Goal: Information Seeking & Learning: Find specific fact

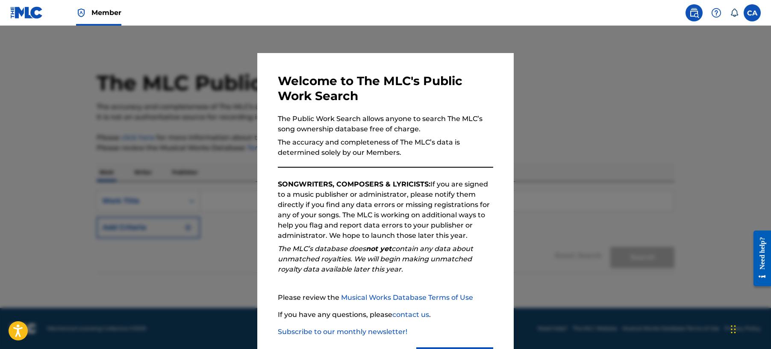
scroll to position [43, 0]
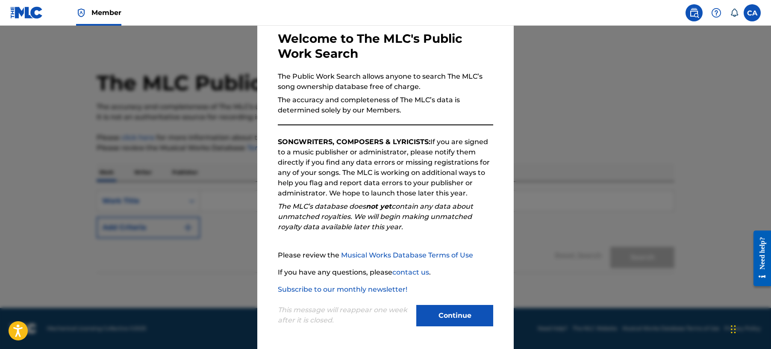
click at [448, 312] on button "Continue" at bounding box center [454, 315] width 77 height 21
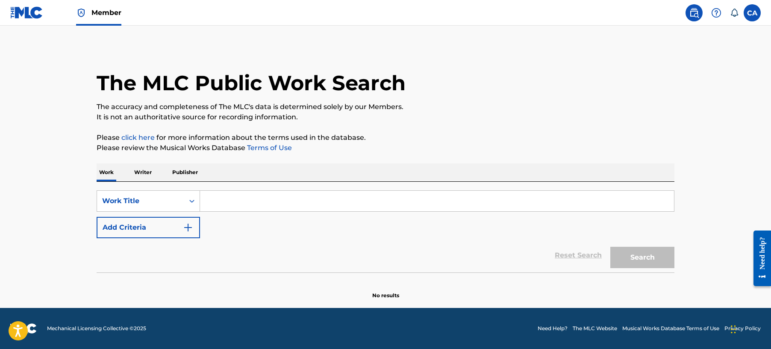
click at [231, 197] on input "Search Form" at bounding box center [437, 201] width 474 height 21
paste input "Treta do Dj [PERSON_NAME]"
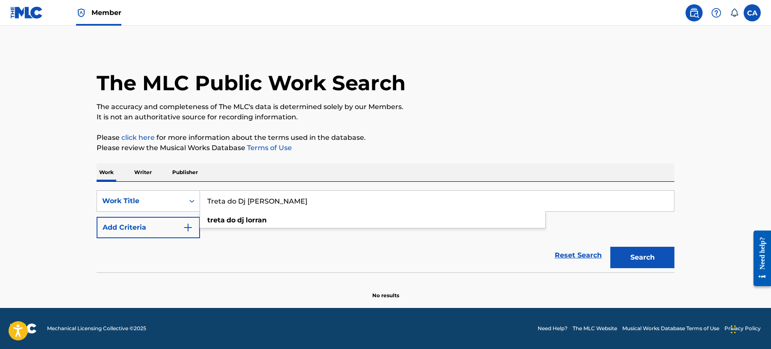
type input "Treta do Dj [PERSON_NAME]"
click at [638, 257] on button "Search" at bounding box center [642, 256] width 64 height 21
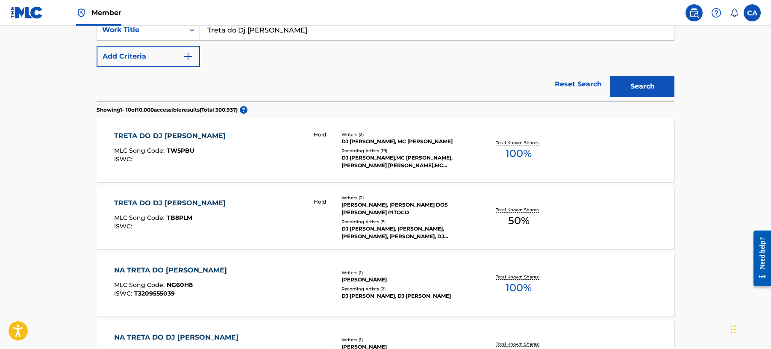
scroll to position [228, 0]
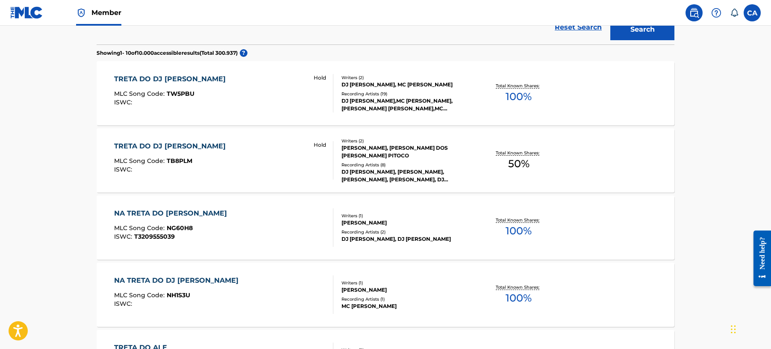
click at [228, 155] on div "TRETA DO DJ LORRAN MLC Song Code : TB8PLM ISWC : Hold" at bounding box center [224, 160] width 220 height 38
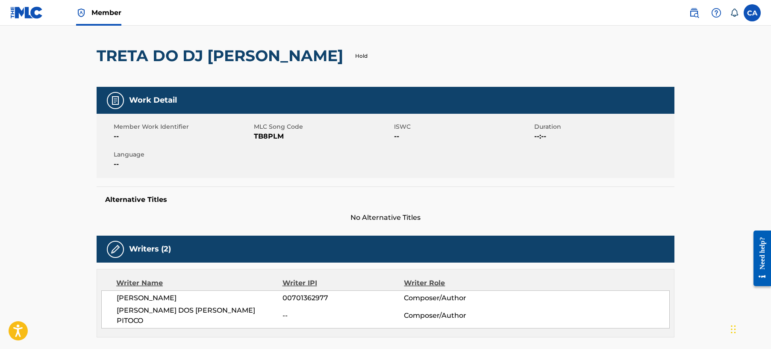
scroll to position [56, 0]
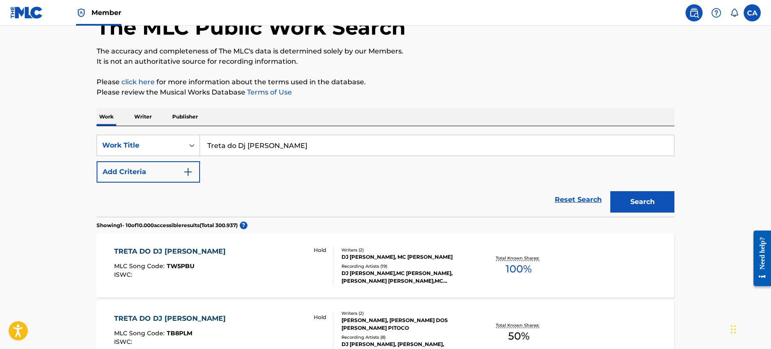
scroll to position [250, 0]
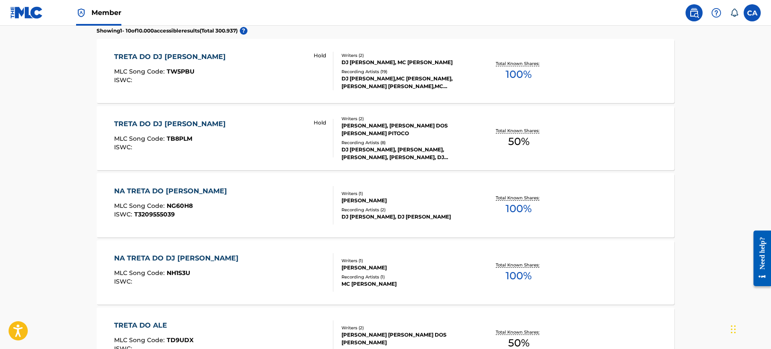
click at [361, 59] on div "DJ [PERSON_NAME], MC [PERSON_NAME]" at bounding box center [405, 63] width 129 height 8
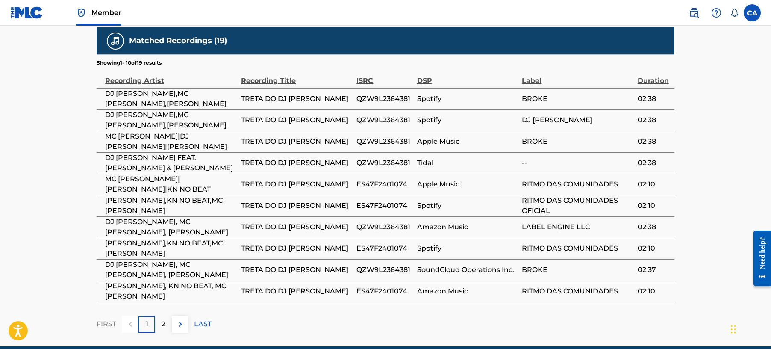
scroll to position [552, 0]
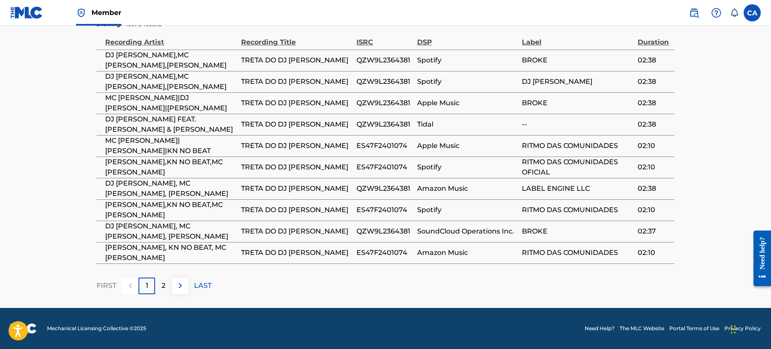
click at [161, 284] on p "2" at bounding box center [163, 285] width 4 height 10
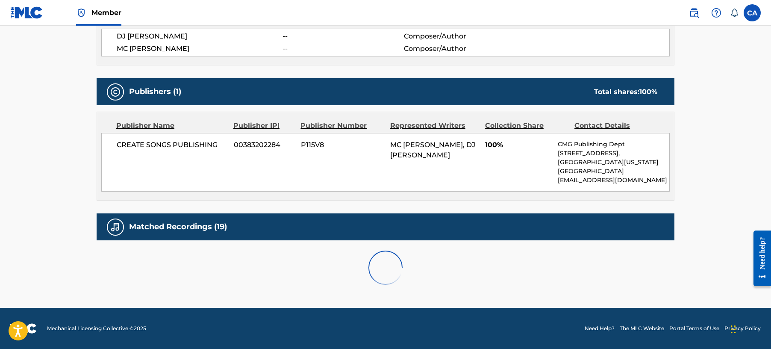
scroll to position [531, 0]
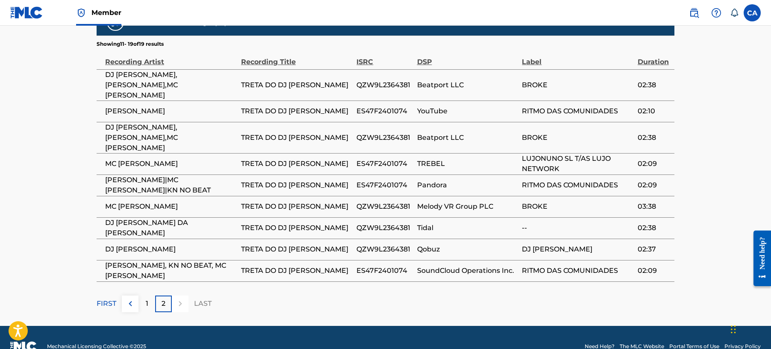
click at [146, 298] on p "1" at bounding box center [147, 303] width 3 height 10
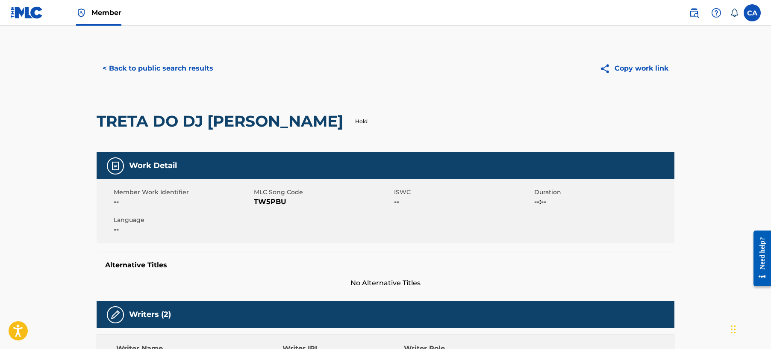
scroll to position [57, 0]
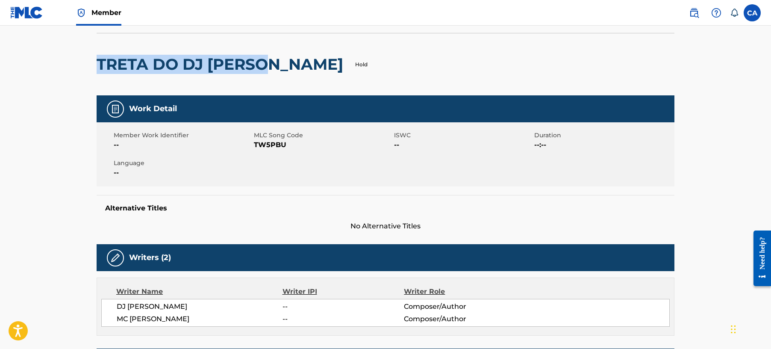
drag, startPoint x: 96, startPoint y: 64, endPoint x: 279, endPoint y: 61, distance: 182.4
click at [279, 61] on h2 "TRETA DO DJ [PERSON_NAME]" at bounding box center [222, 64] width 251 height 19
drag, startPoint x: 279, startPoint y: 61, endPoint x: 265, endPoint y: 61, distance: 13.2
copy h2 "TRETA DO DJ [PERSON_NAME]"
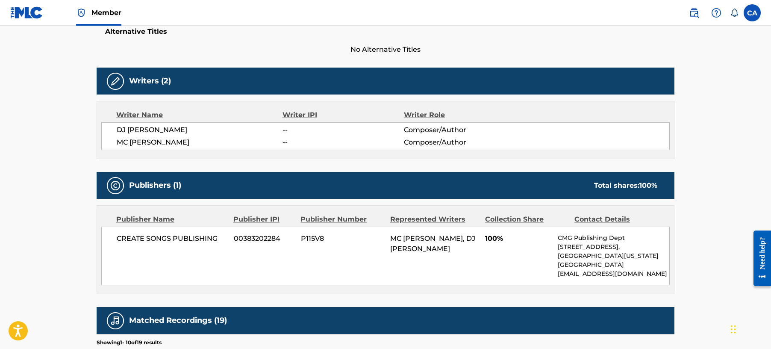
scroll to position [211, 0]
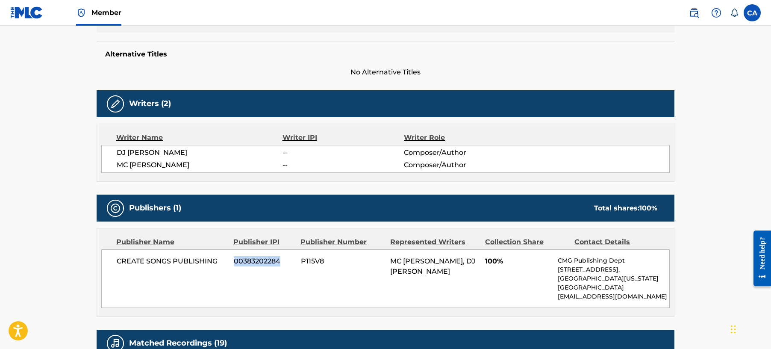
drag, startPoint x: 231, startPoint y: 262, endPoint x: 279, endPoint y: 262, distance: 48.7
click at [279, 262] on div "CREATE SONGS PUBLISHING 00383202284 P115V8 MC [PERSON_NAME], DJ [PERSON_NAME] 1…" at bounding box center [385, 278] width 568 height 59
copy span "00383202284"
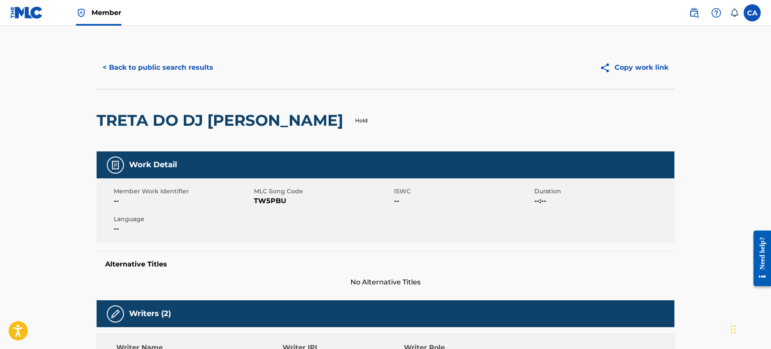
scroll to position [0, 0]
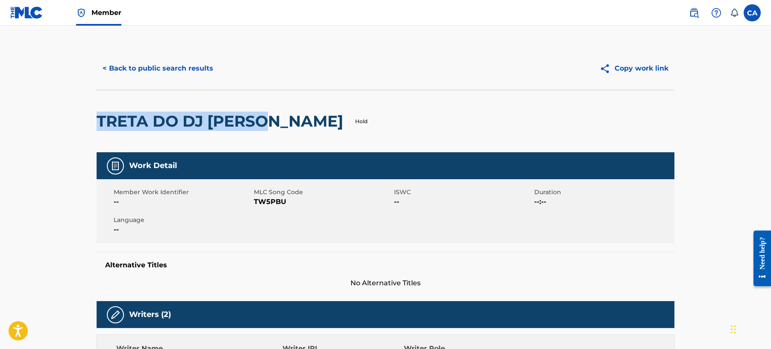
drag, startPoint x: 87, startPoint y: 123, endPoint x: 279, endPoint y: 111, distance: 192.6
drag, startPoint x: 279, startPoint y: 111, endPoint x: 260, endPoint y: 118, distance: 20.5
copy h2 "TRETA DO DJ [PERSON_NAME]"
click at [103, 67] on button "< Back to public search results" at bounding box center [158, 68] width 123 height 21
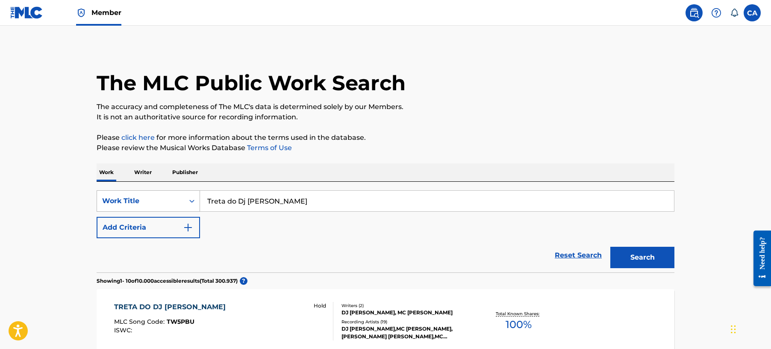
click at [185, 201] on div "Search Form" at bounding box center [191, 200] width 15 height 15
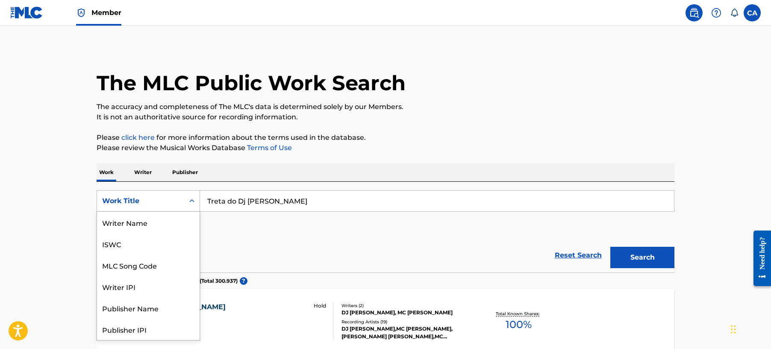
scroll to position [43, 0]
click at [147, 223] on div "MLC Song Code" at bounding box center [148, 221] width 103 height 21
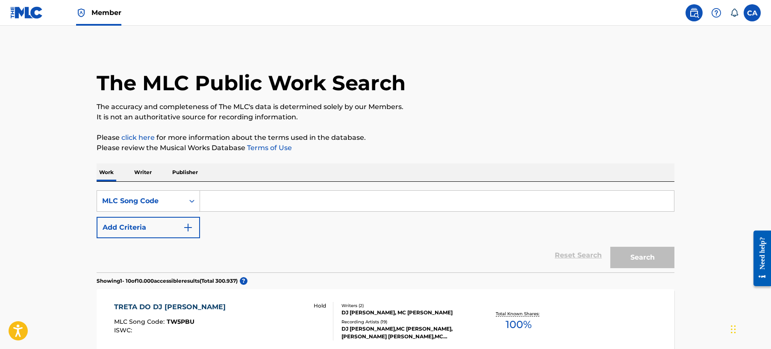
click at [219, 202] on input "Search Form" at bounding box center [437, 201] width 474 height 21
paste input "TW5PBU"
type input "TW5PBU"
click at [671, 252] on button "Search" at bounding box center [642, 256] width 64 height 21
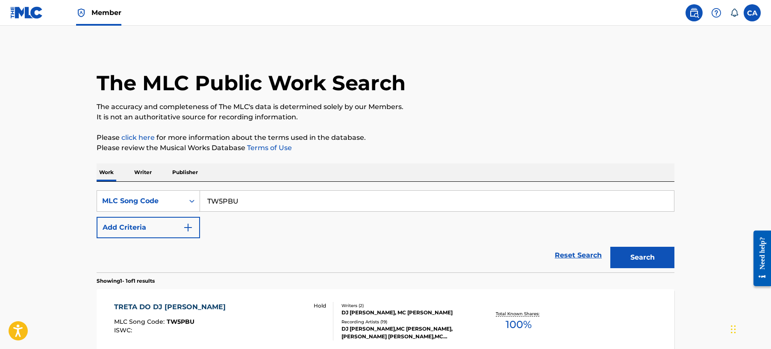
scroll to position [90, 0]
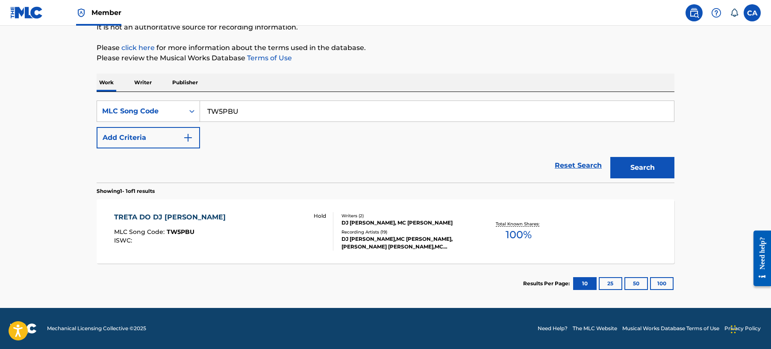
click at [344, 229] on div "Recording Artists ( 19 )" at bounding box center [405, 232] width 129 height 6
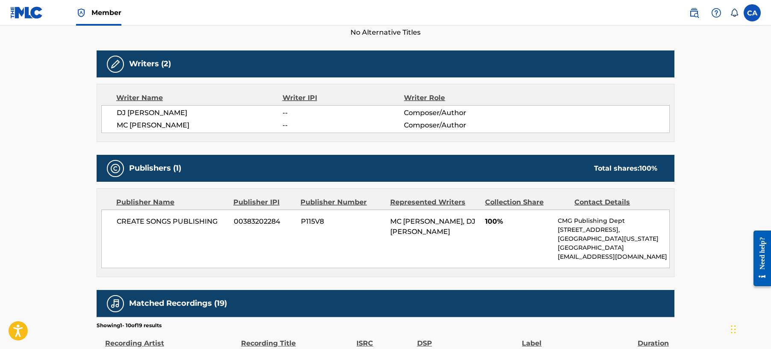
scroll to position [284, 0]
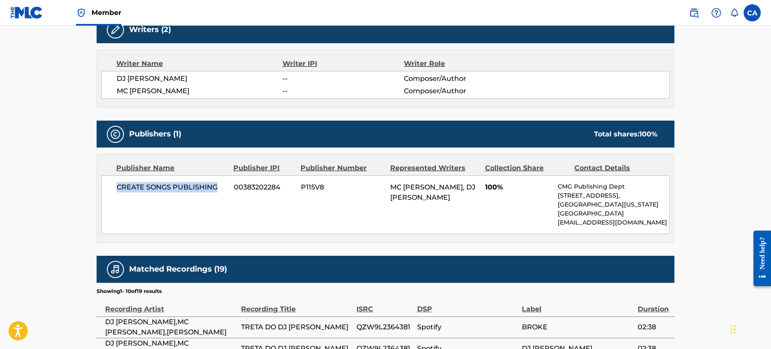
drag, startPoint x: 116, startPoint y: 187, endPoint x: 216, endPoint y: 189, distance: 100.0
click at [216, 189] on span "CREATE SONGS PUBLISHING" at bounding box center [172, 187] width 111 height 10
drag, startPoint x: 235, startPoint y: 189, endPoint x: 281, endPoint y: 188, distance: 46.6
click at [281, 188] on div "CREATE SONGS PUBLISHING 00383202284 P115V8 MC [PERSON_NAME], DJ [PERSON_NAME] 1…" at bounding box center [385, 204] width 568 height 59
drag, startPoint x: 281, startPoint y: 188, endPoint x: 276, endPoint y: 188, distance: 5.6
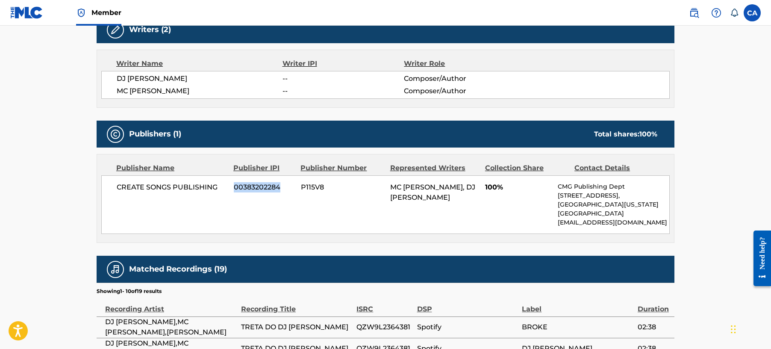
copy span "00383202284"
click at [332, 216] on div "CREATE SONGS PUBLISHING 00383202284 P115V8 MC [PERSON_NAME], DJ [PERSON_NAME] 1…" at bounding box center [385, 204] width 568 height 59
drag, startPoint x: 120, startPoint y: 194, endPoint x: 222, endPoint y: 192, distance: 102.1
click at [222, 192] on div "CREATE SONGS PUBLISHING 00383202284 P115V8 MC [PERSON_NAME], DJ [PERSON_NAME] 1…" at bounding box center [385, 204] width 568 height 59
drag, startPoint x: 222, startPoint y: 193, endPoint x: 131, endPoint y: 190, distance: 91.5
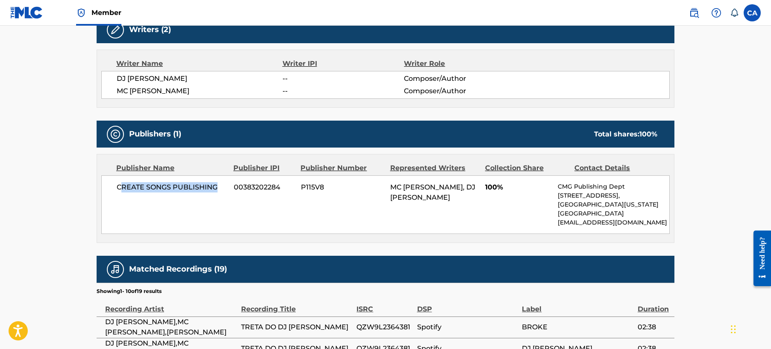
click at [132, 190] on span "CREATE SONGS PUBLISHING" at bounding box center [172, 187] width 111 height 10
drag, startPoint x: 111, startPoint y: 188, endPoint x: 229, endPoint y: 196, distance: 117.7
click at [229, 196] on div "CREATE SONGS PUBLISHING 00383202284 P115V8 MC [PERSON_NAME], DJ [PERSON_NAME] 1…" at bounding box center [385, 204] width 568 height 59
drag, startPoint x: 229, startPoint y: 196, endPoint x: 202, endPoint y: 190, distance: 28.0
copy span "CREATE SONGS PUBLISHING"
